Goal: Find specific page/section: Find specific page/section

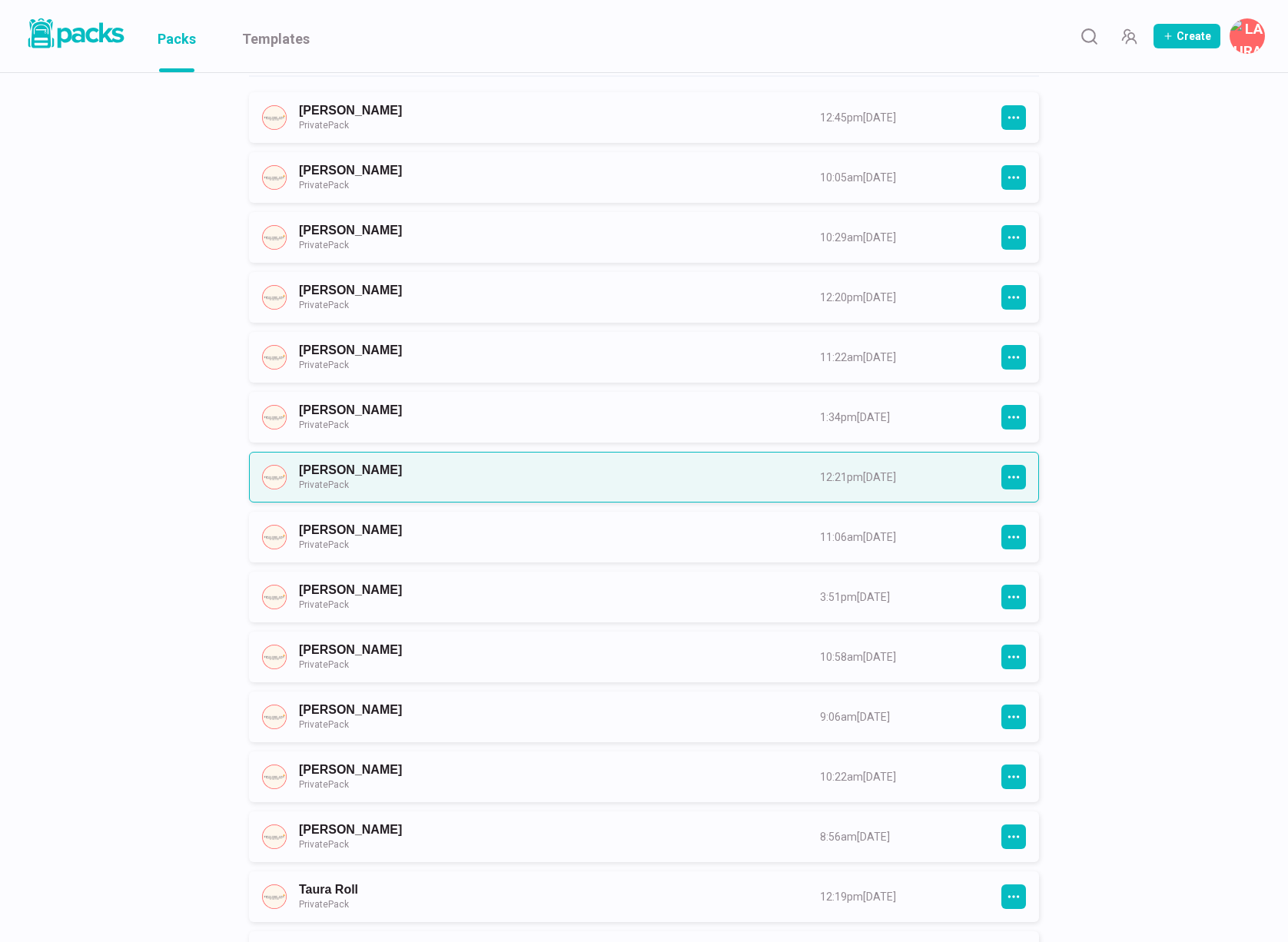
scroll to position [1750, 0]
click at [579, 472] on link "[PERSON_NAME] Private Pack" at bounding box center [545, 475] width 494 height 28
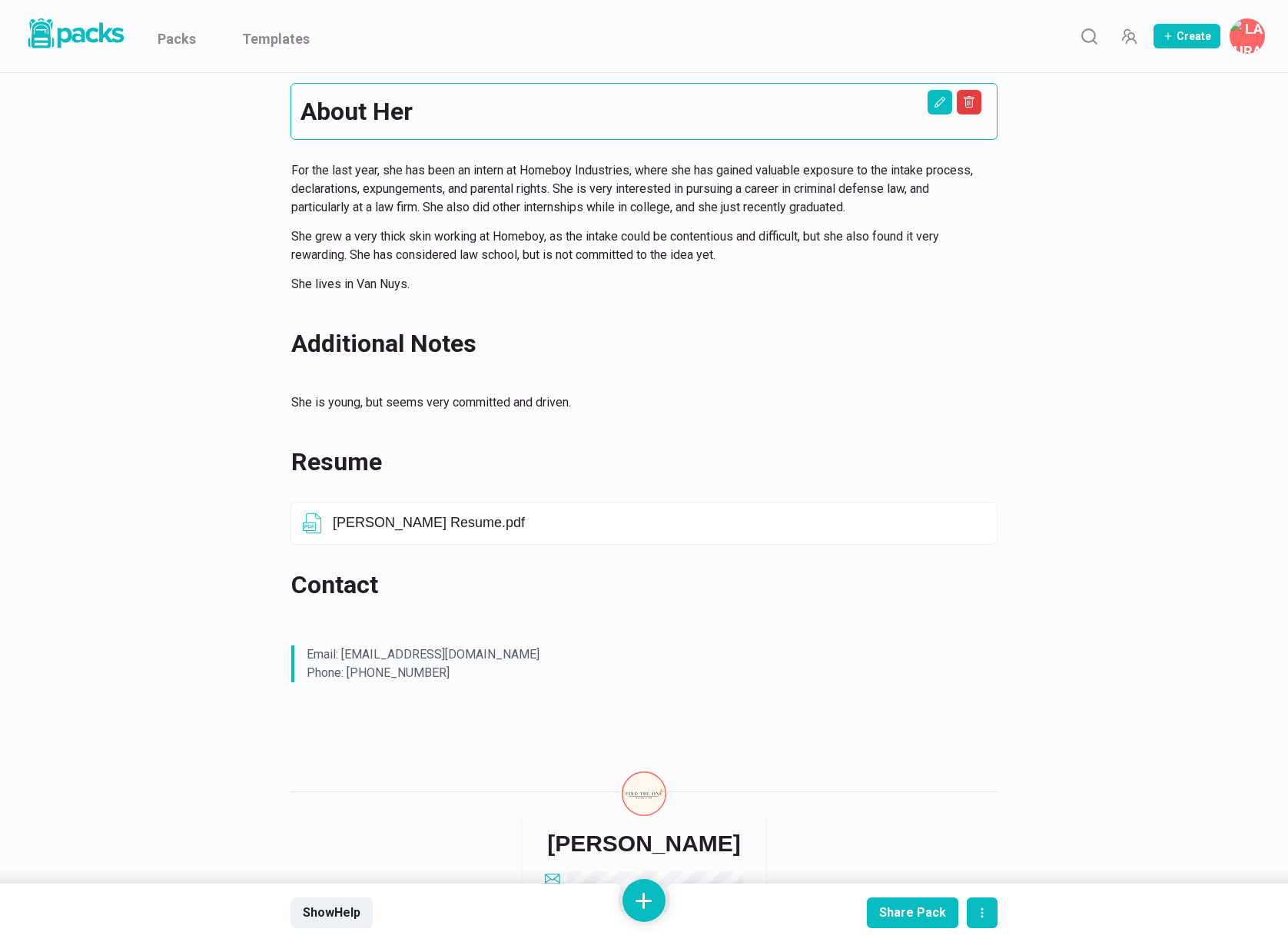
scroll to position [438, 0]
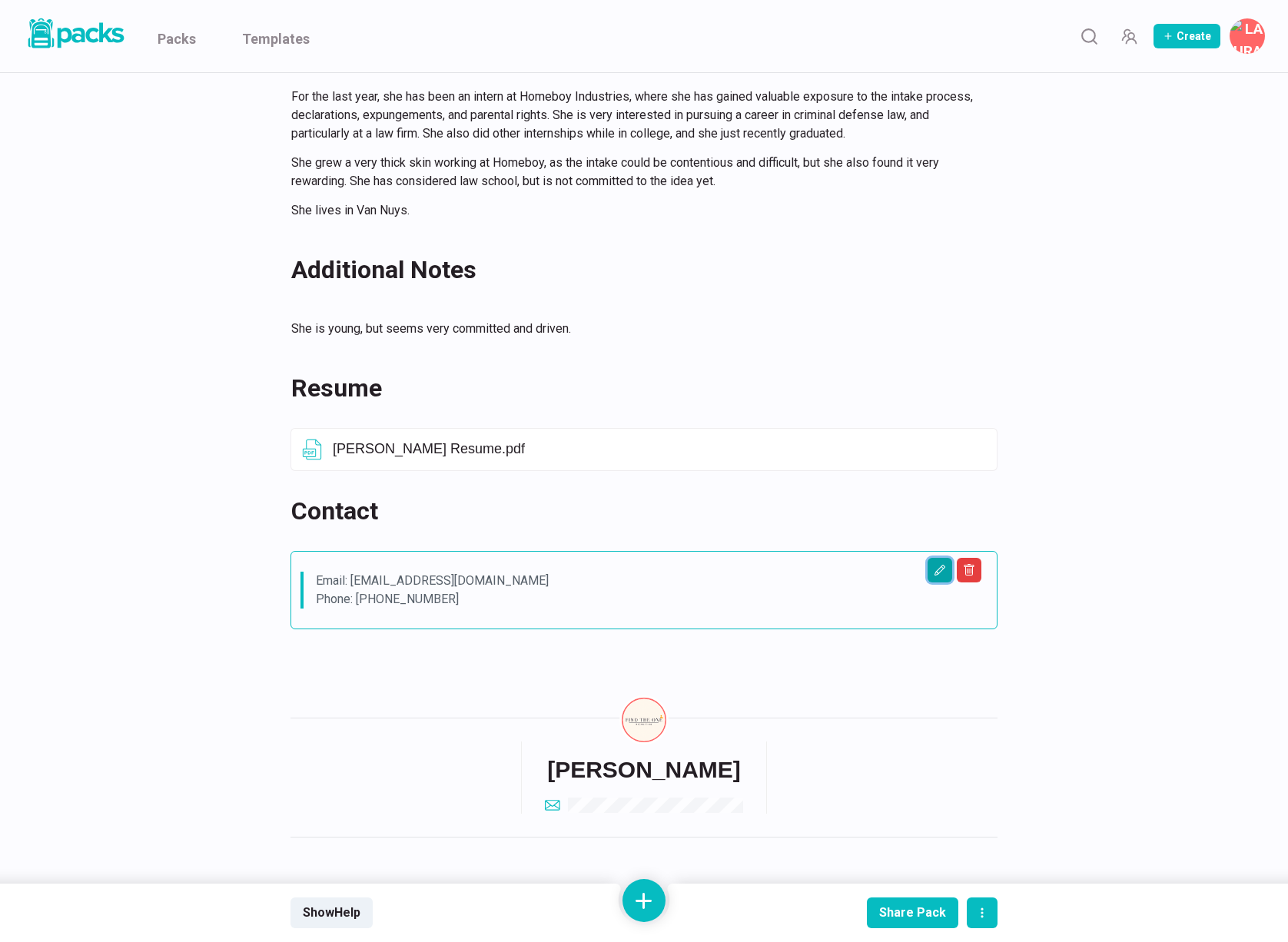
click at [941, 564] on icon "Edit asset" at bounding box center [941, 570] width 13 height 13
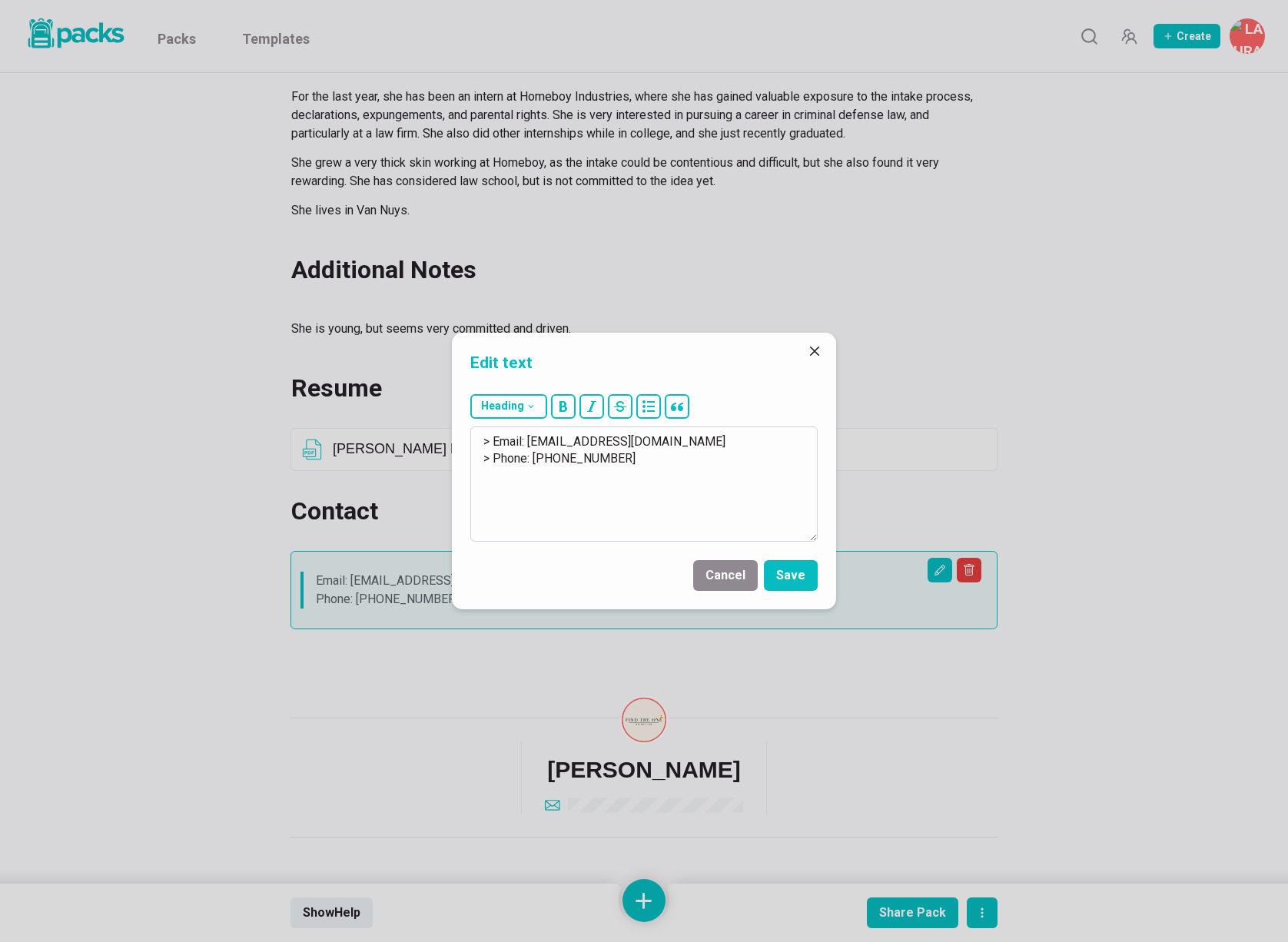
drag, startPoint x: 531, startPoint y: 440, endPoint x: 671, endPoint y: 441, distance: 140.0
click at [671, 441] on textarea "> Email: [EMAIL_ADDRESS][DOMAIN_NAME] > Phone: [PHONE_NUMBER]" at bounding box center [644, 484] width 347 height 115
click at [736, 570] on button "Cancel" at bounding box center [725, 575] width 65 height 31
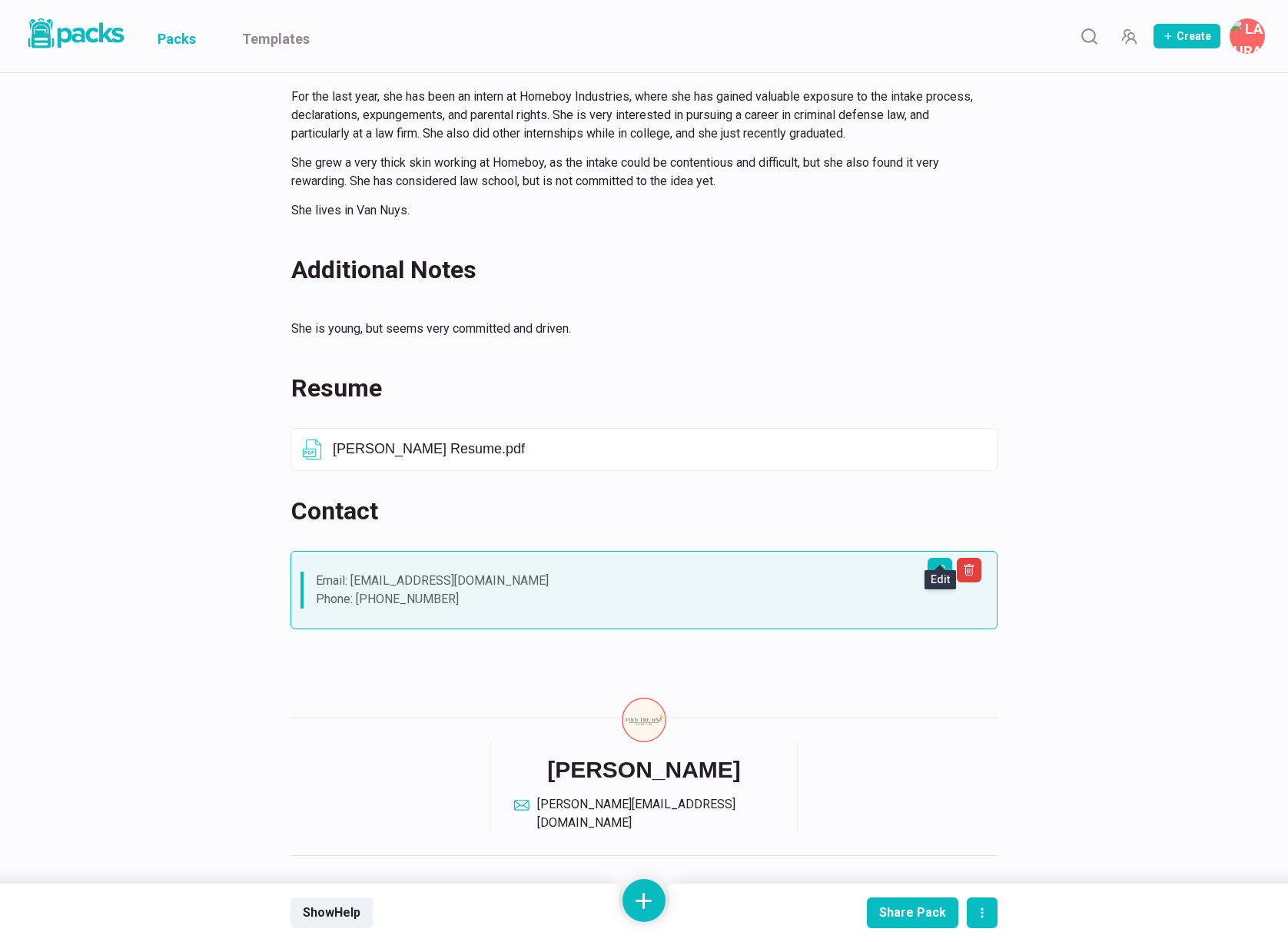
click at [190, 45] on link "Packs" at bounding box center [176, 36] width 38 height 72
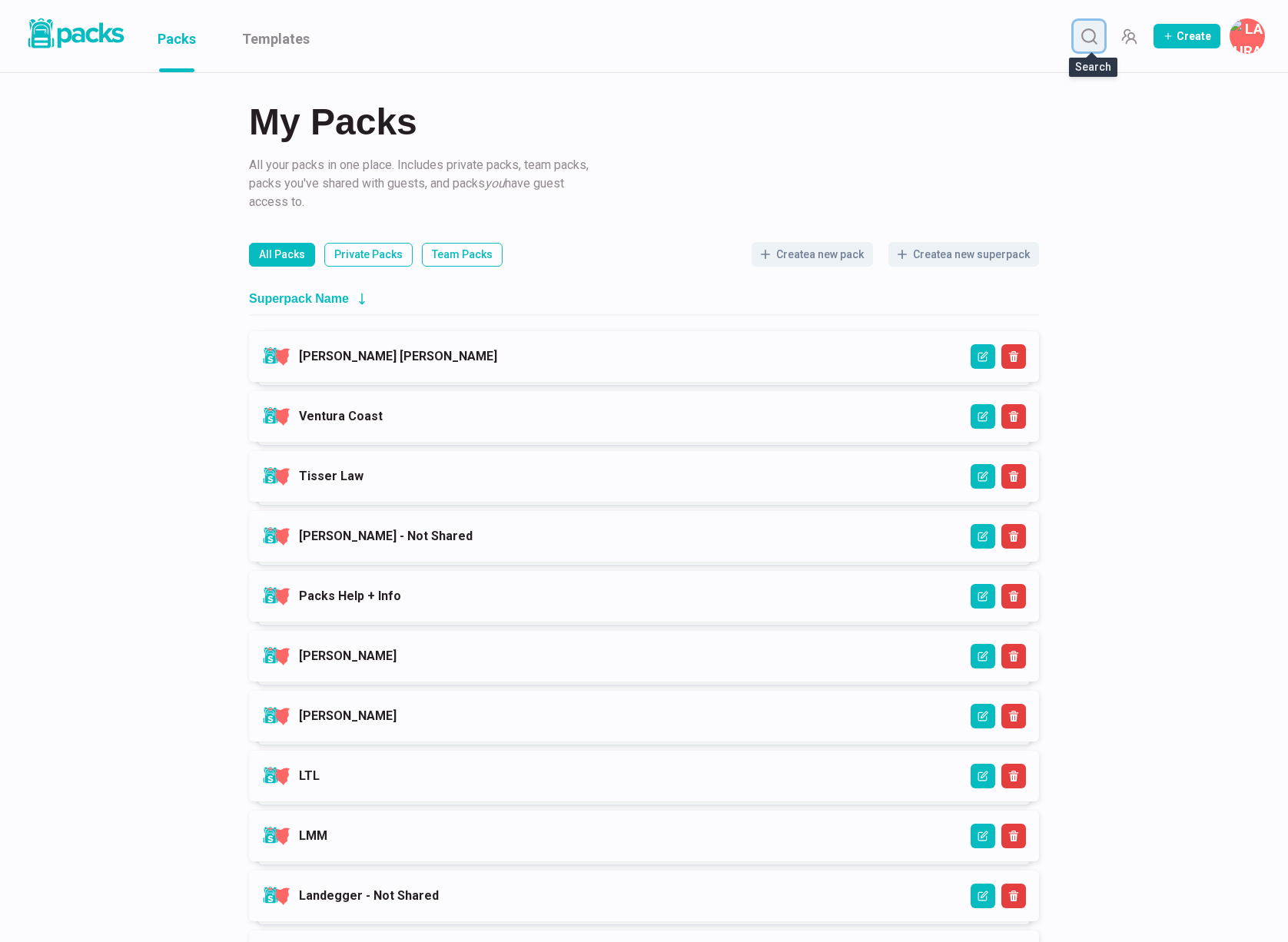
click at [1094, 34] on icon "Search" at bounding box center [1089, 36] width 20 height 20
type input "[DEMOGRAPHIC_DATA]"
